Goal: Task Accomplishment & Management: Use online tool/utility

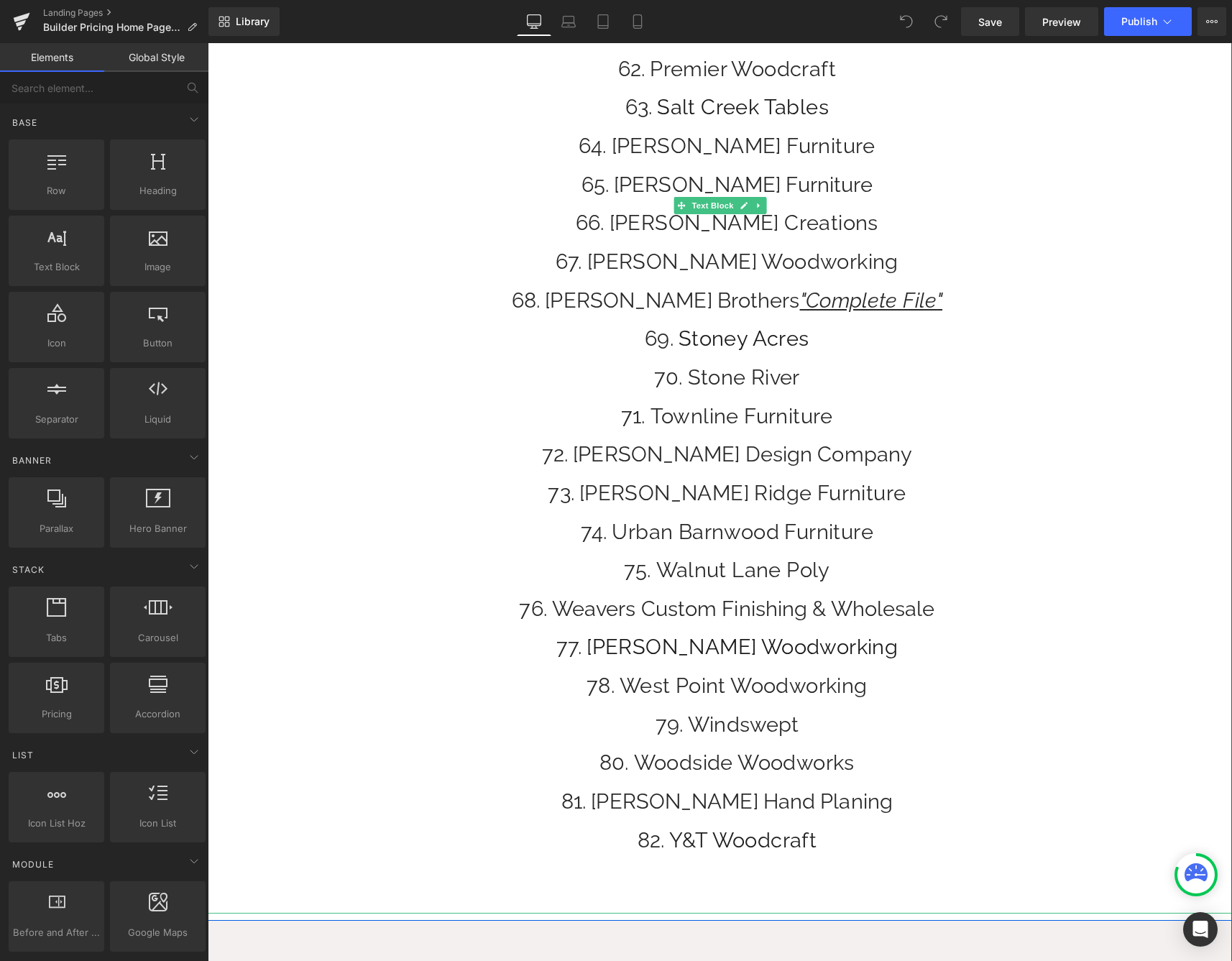
scroll to position [2820, 0]
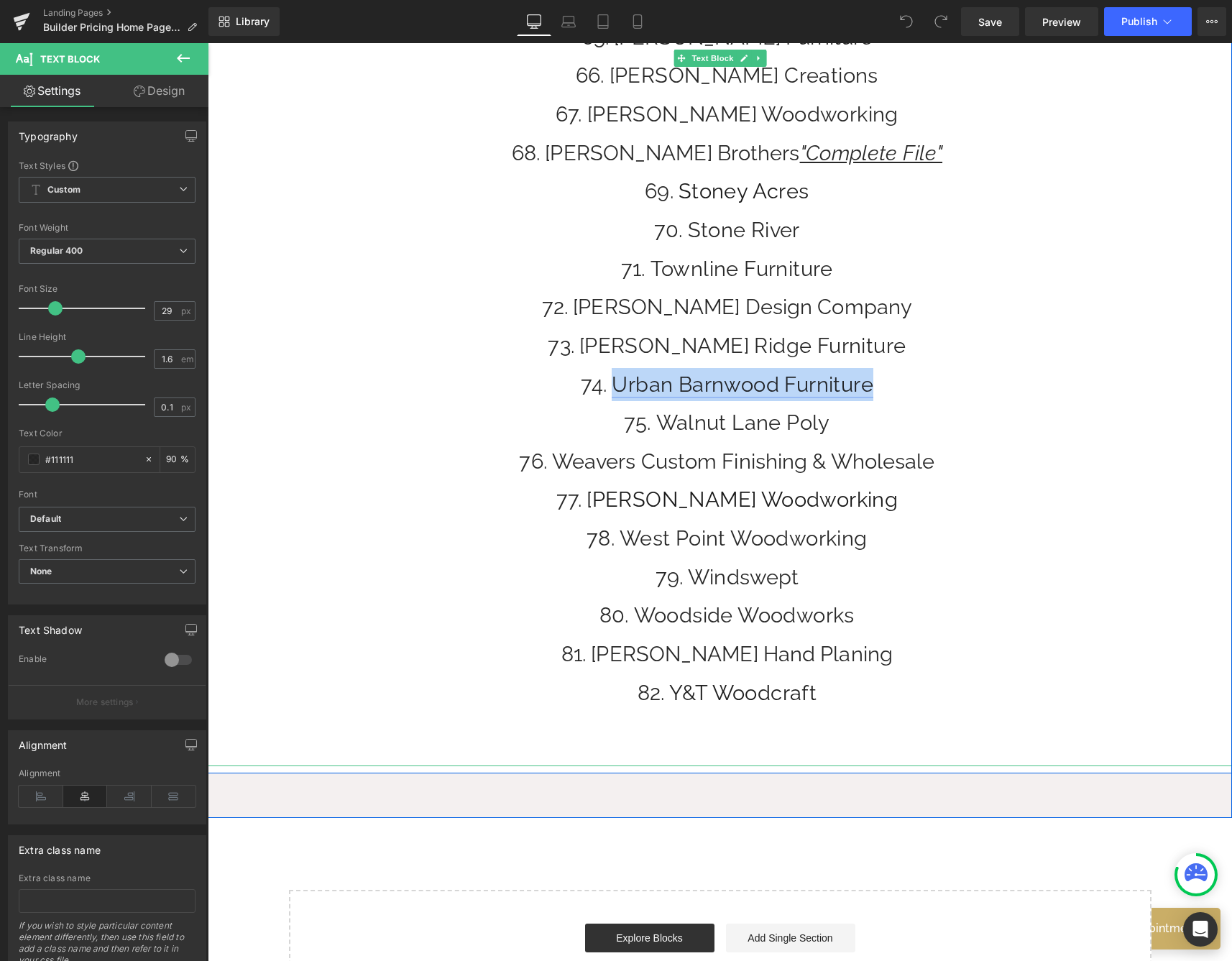
drag, startPoint x: 881, startPoint y: 386, endPoint x: 608, endPoint y: 386, distance: 273.0
click at [608, 386] on li "Urban Barnwood Furniture" at bounding box center [727, 384] width 1010 height 33
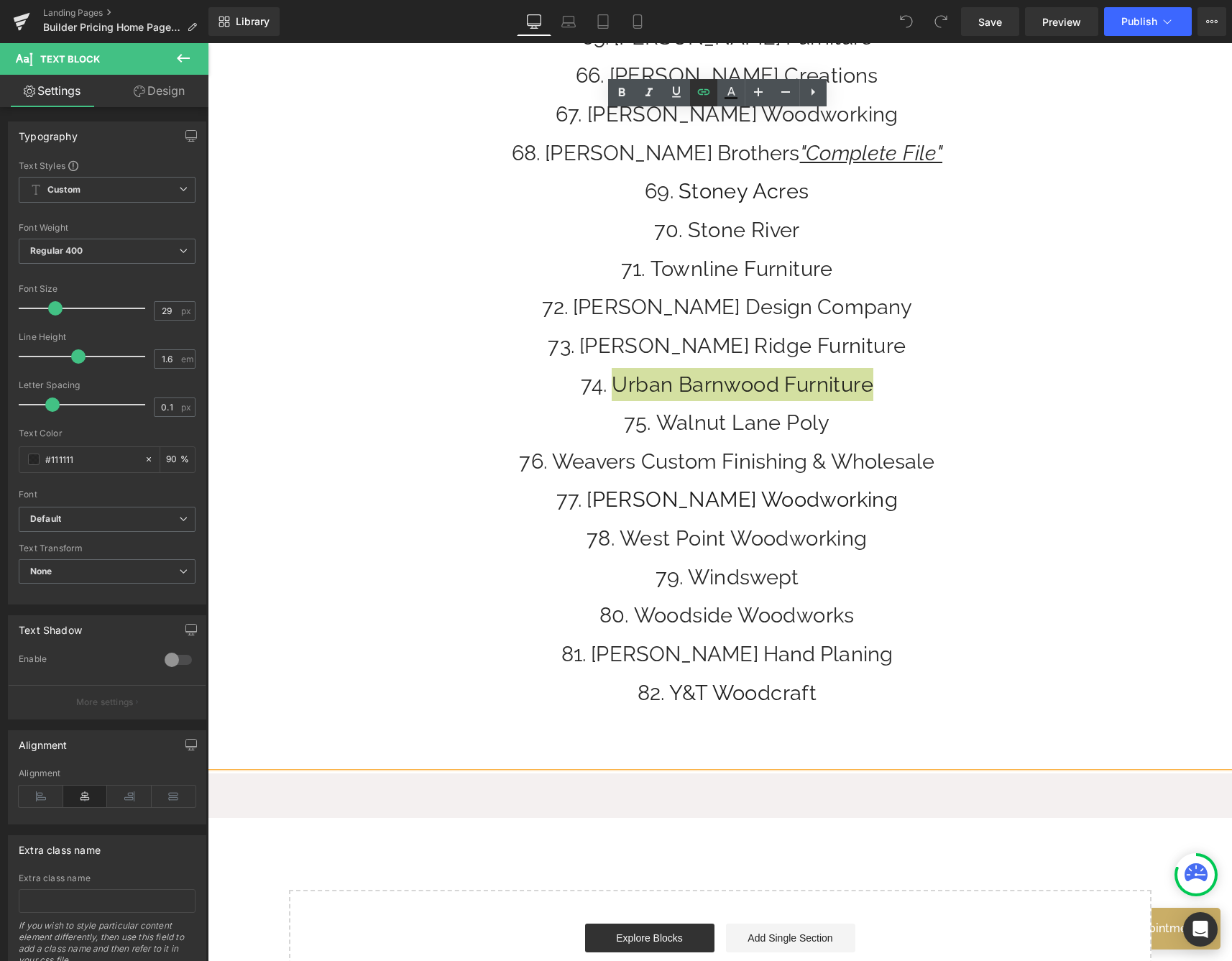
click at [702, 98] on icon at bounding box center [704, 91] width 18 height 18
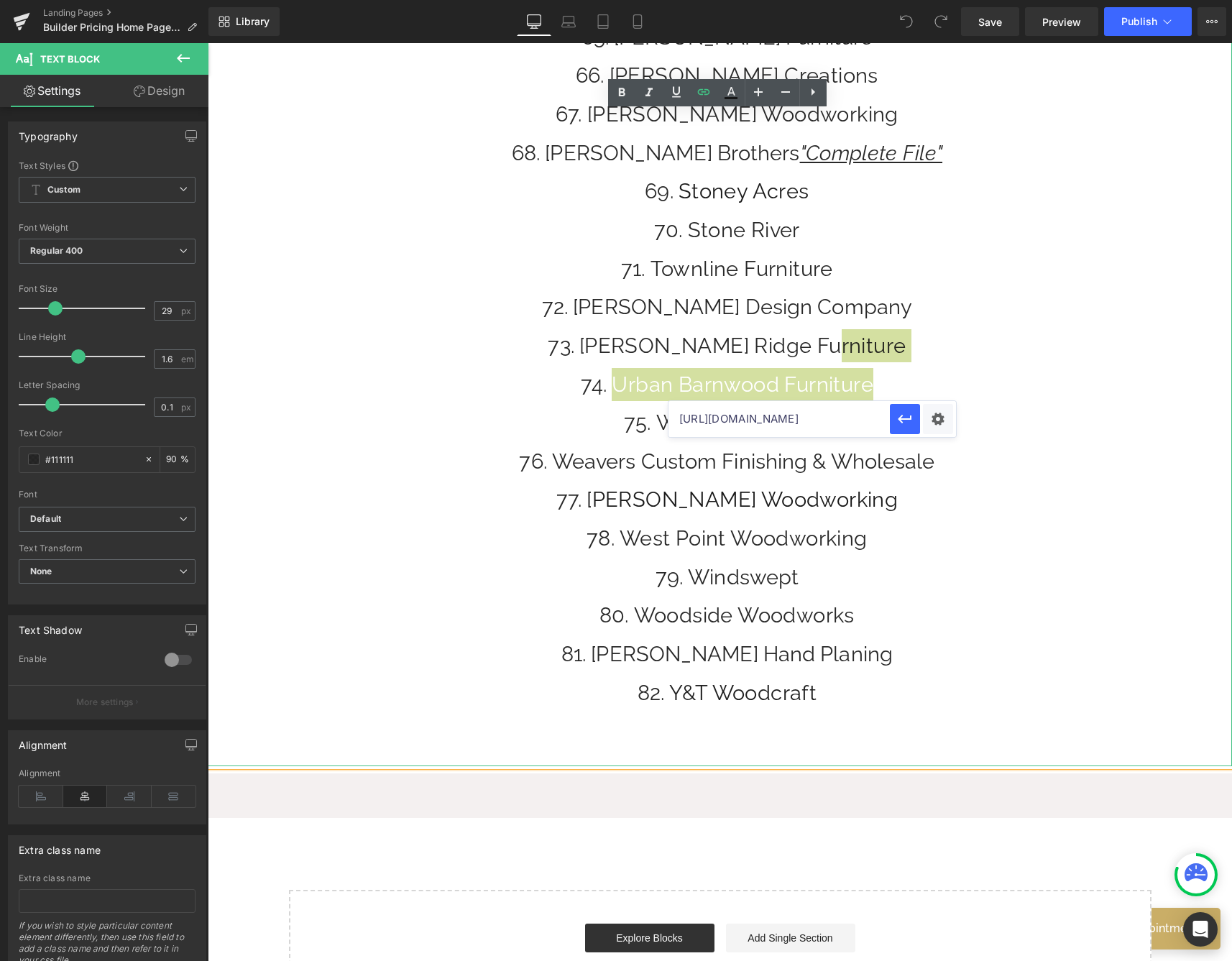
click at [871, 424] on input "[URL][DOMAIN_NAME]" at bounding box center [779, 418] width 221 height 36
click at [871, 424] on input "[URL][DOMAIN_NAME]" at bounding box center [779, 418] width 221 height 36
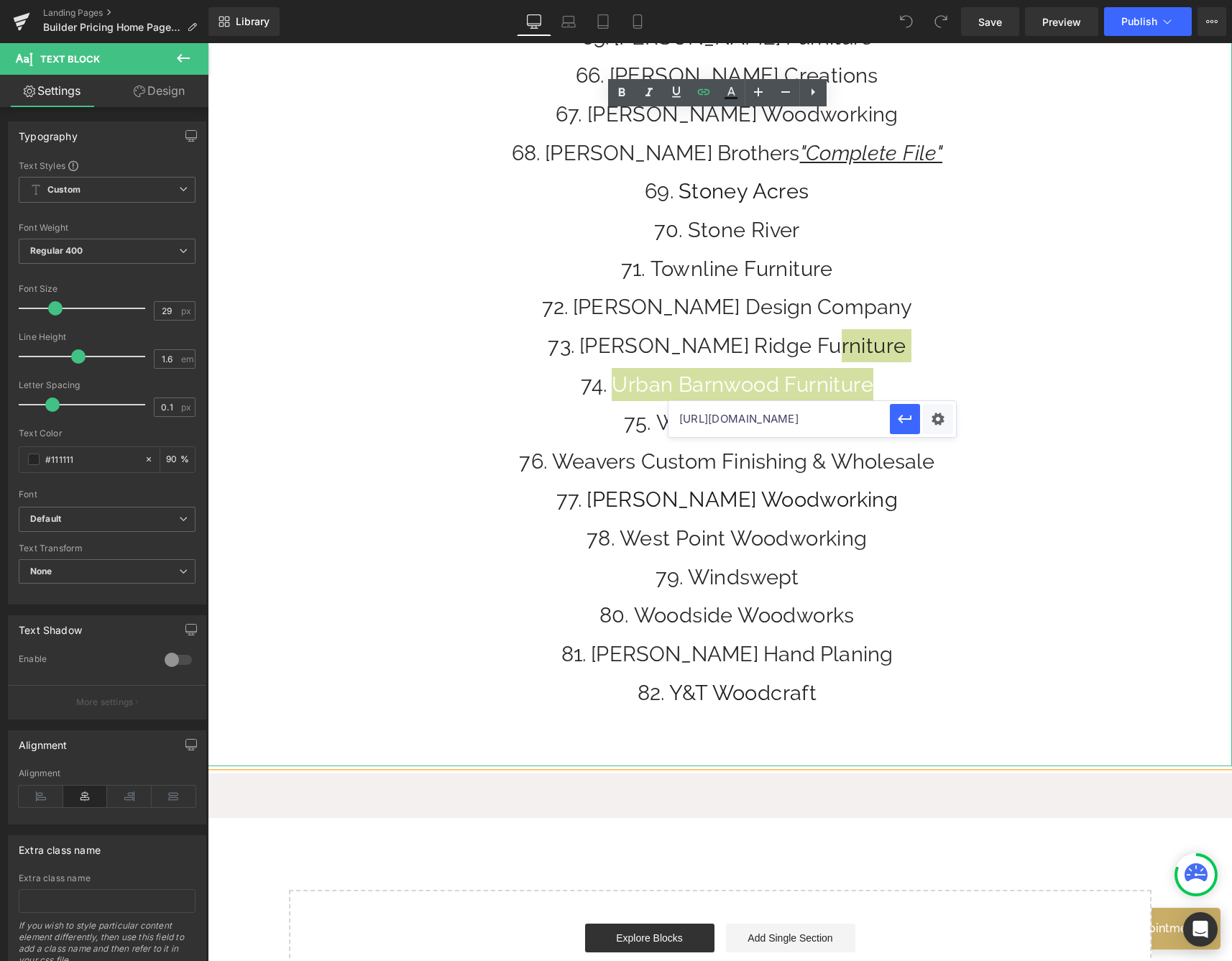
paste input "60038312"
type input "[URL][DOMAIN_NAME]"
click at [912, 409] on button "button" at bounding box center [905, 419] width 30 height 30
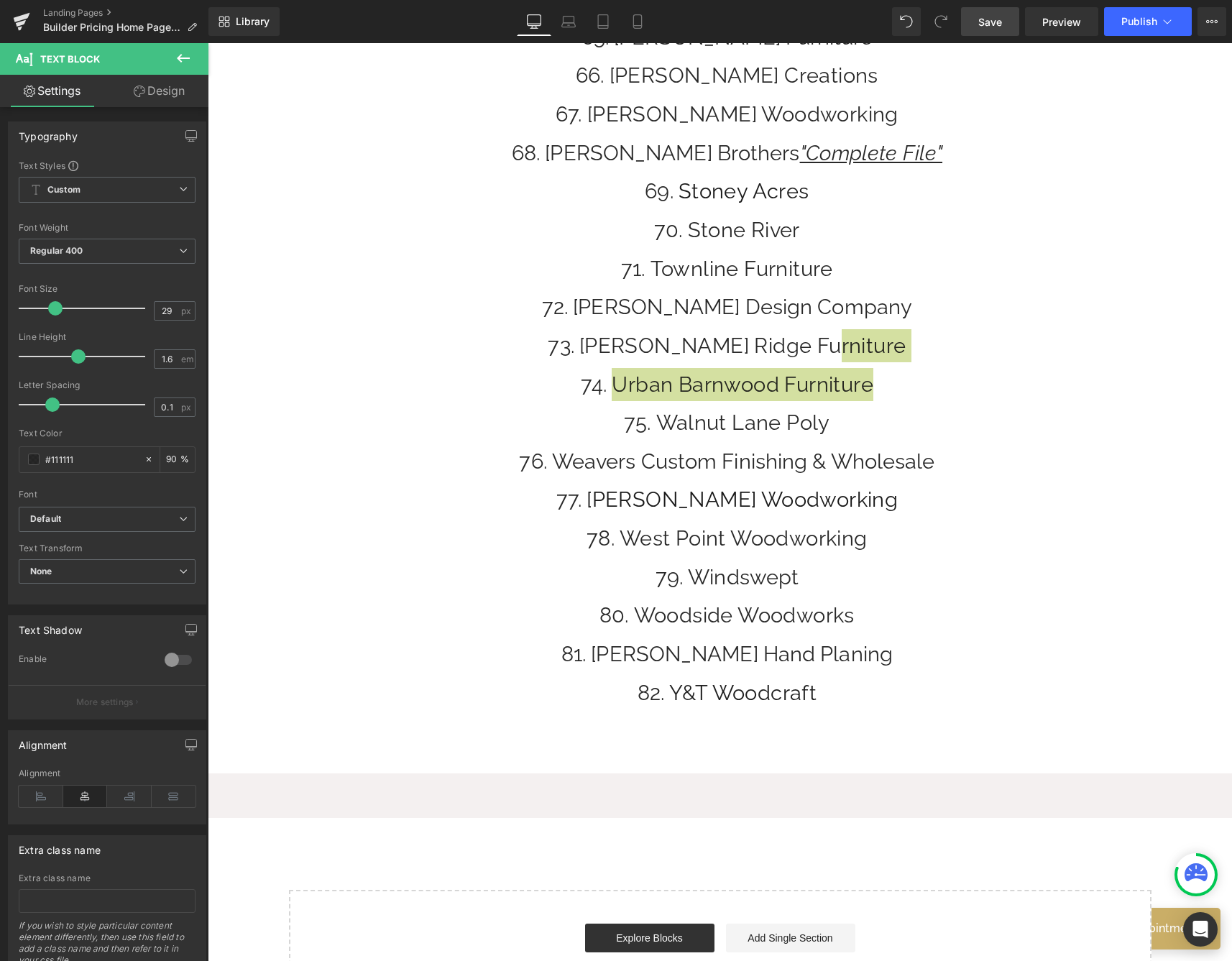
click at [1003, 19] on link "Save" at bounding box center [990, 21] width 58 height 29
click at [1012, 23] on link "Save" at bounding box center [990, 21] width 58 height 29
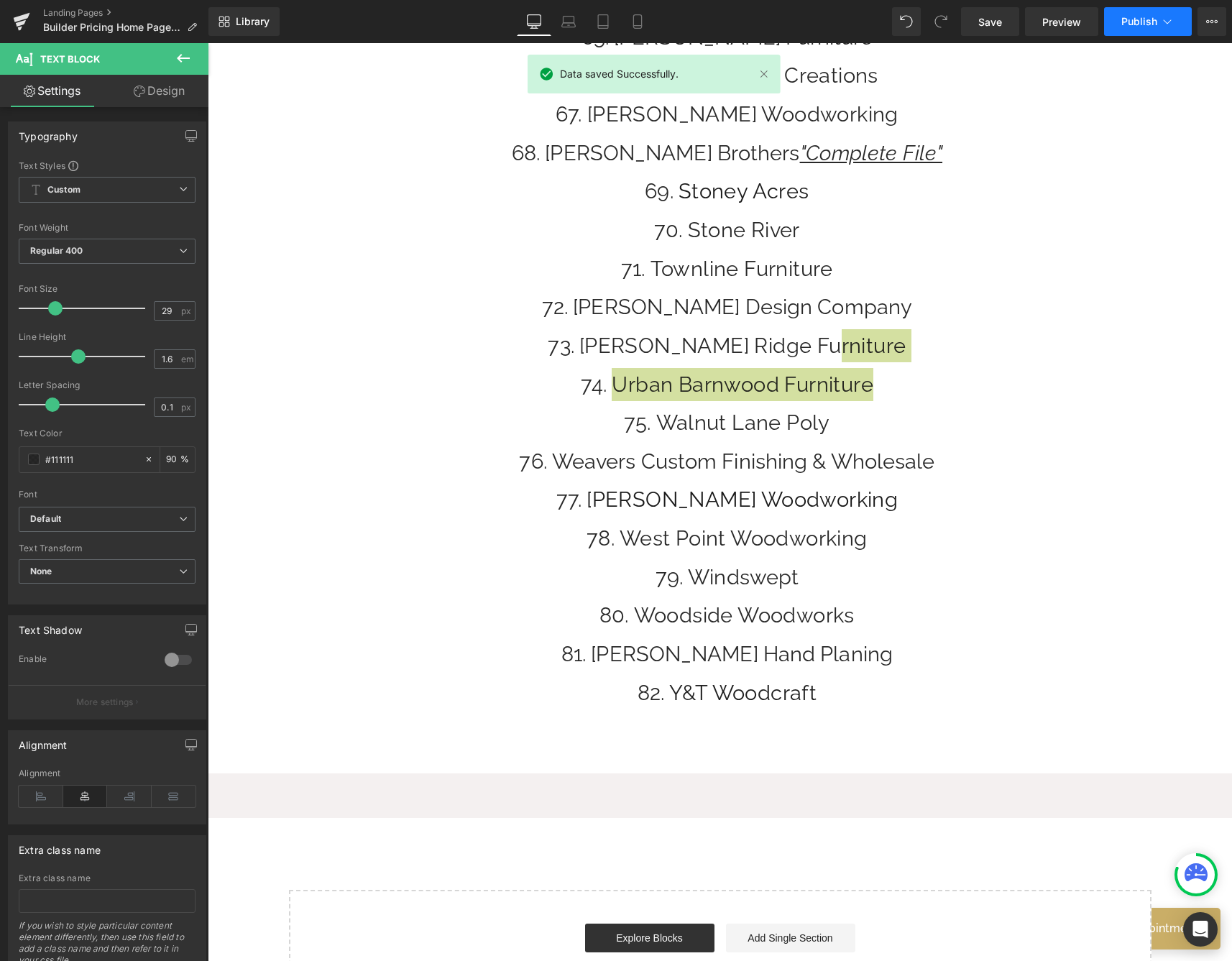
click at [1125, 19] on span "Publish" at bounding box center [1139, 21] width 36 height 11
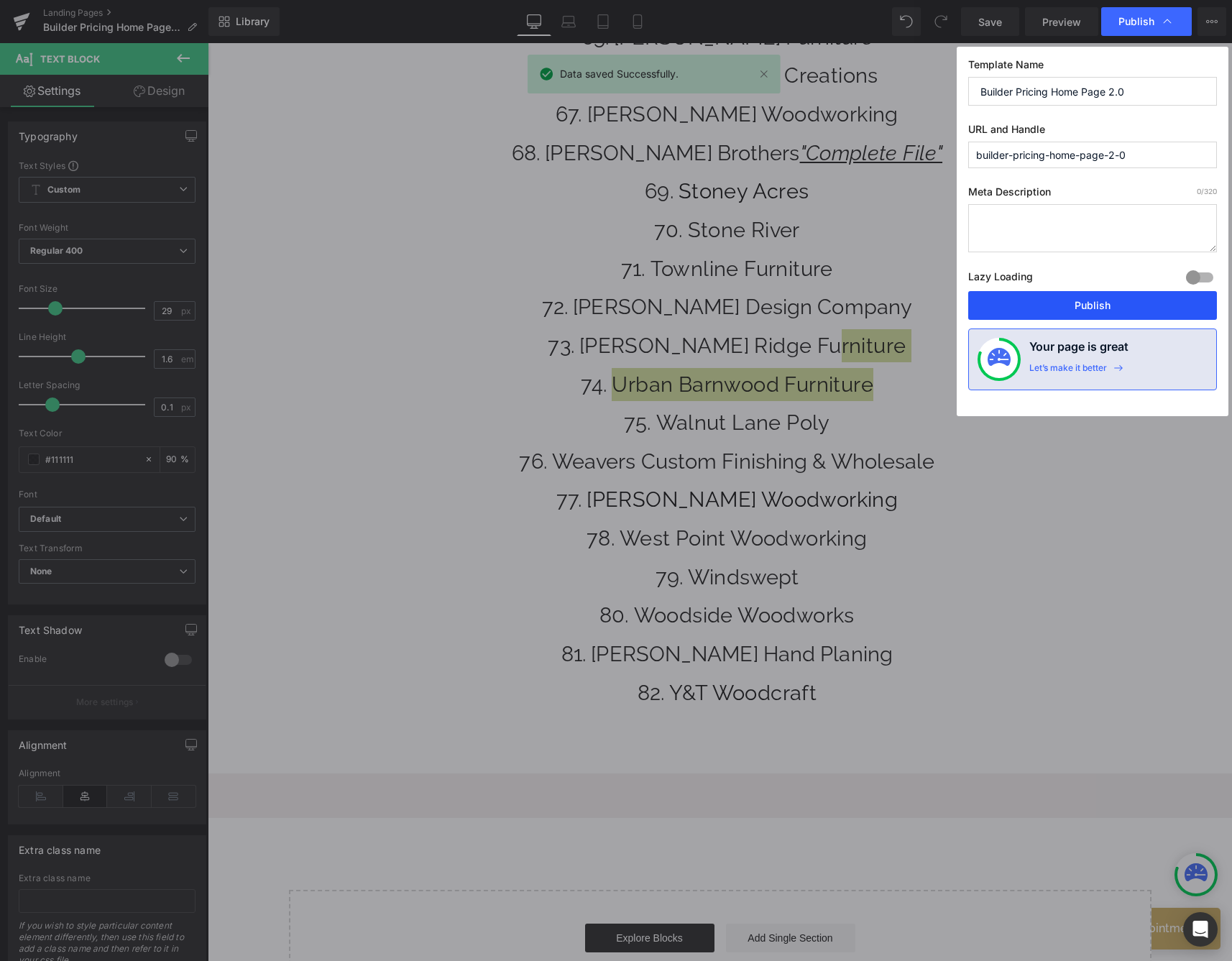
click at [1029, 306] on button "Publish" at bounding box center [1092, 306] width 249 height 29
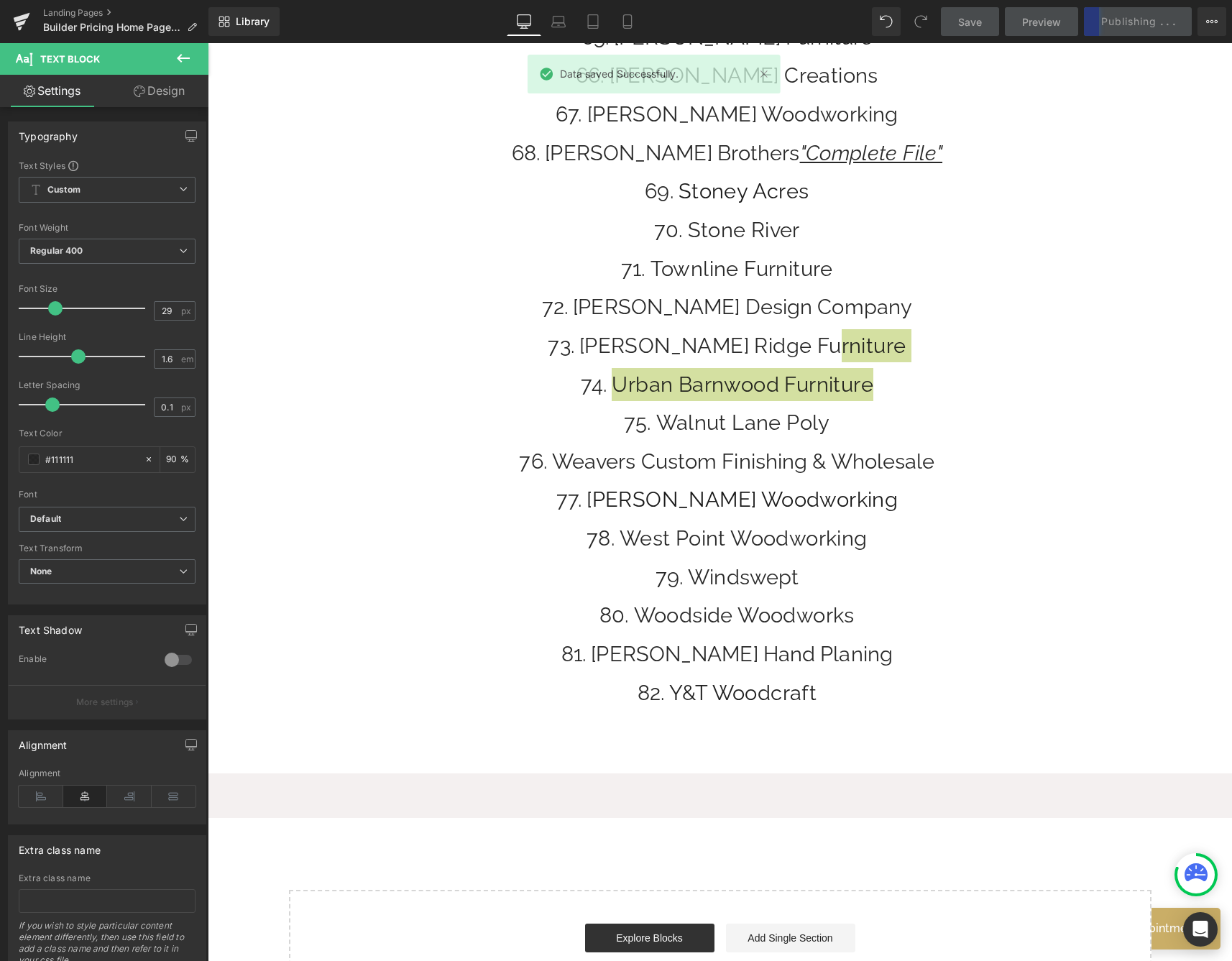
click at [533, 5] on div "Library Desktop Desktop Laptop Tablet Mobile Save Preview Publishing . . . Sche…" at bounding box center [720, 21] width 1024 height 43
